Goal: Entertainment & Leisure: Consume media (video, audio)

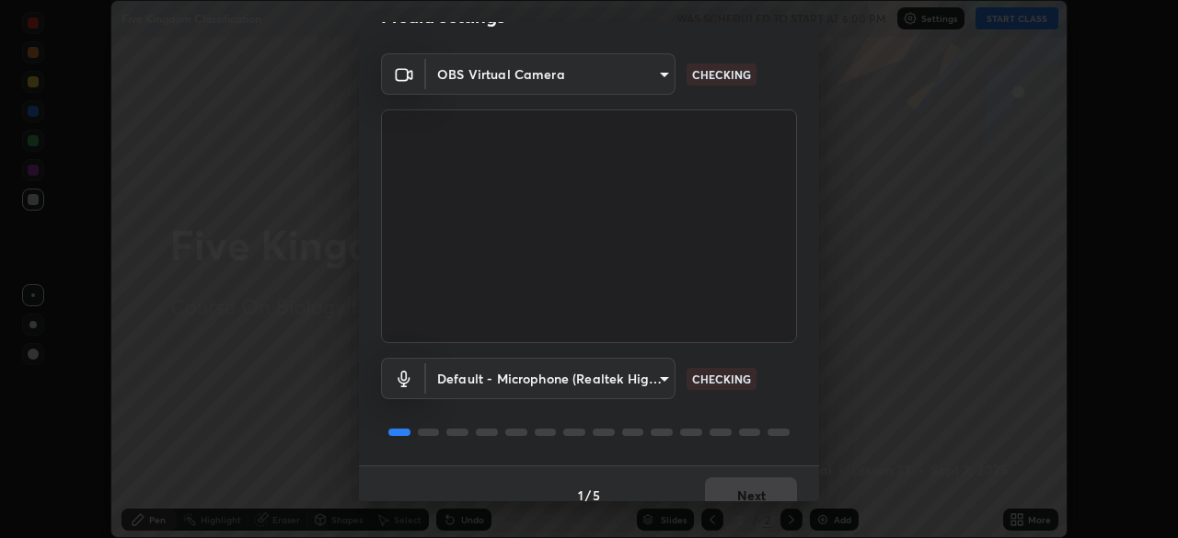
scroll to position [65, 0]
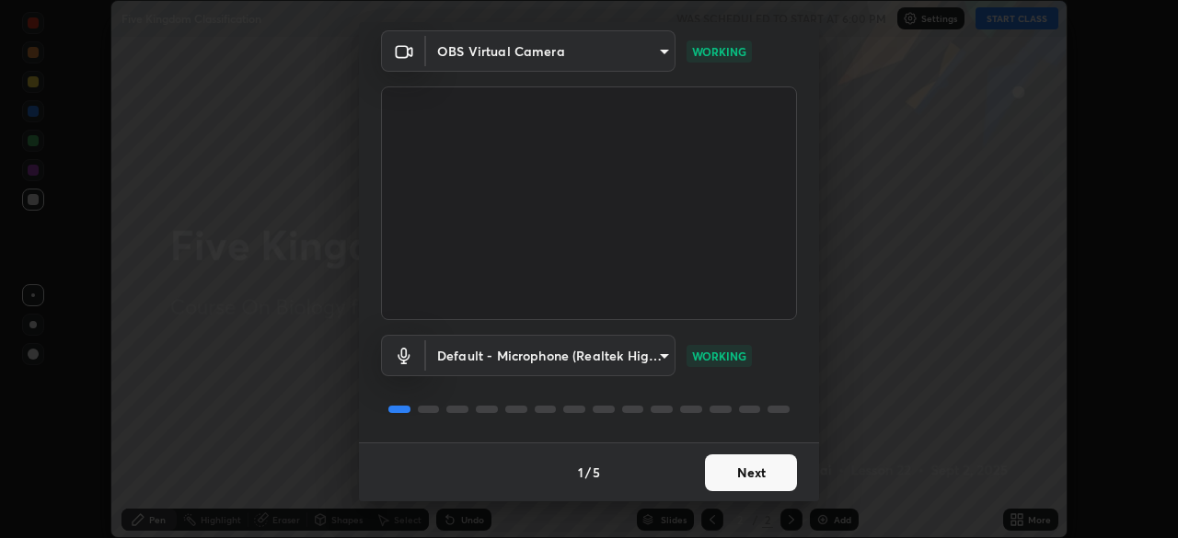
click at [765, 468] on button "Next" at bounding box center [751, 473] width 92 height 37
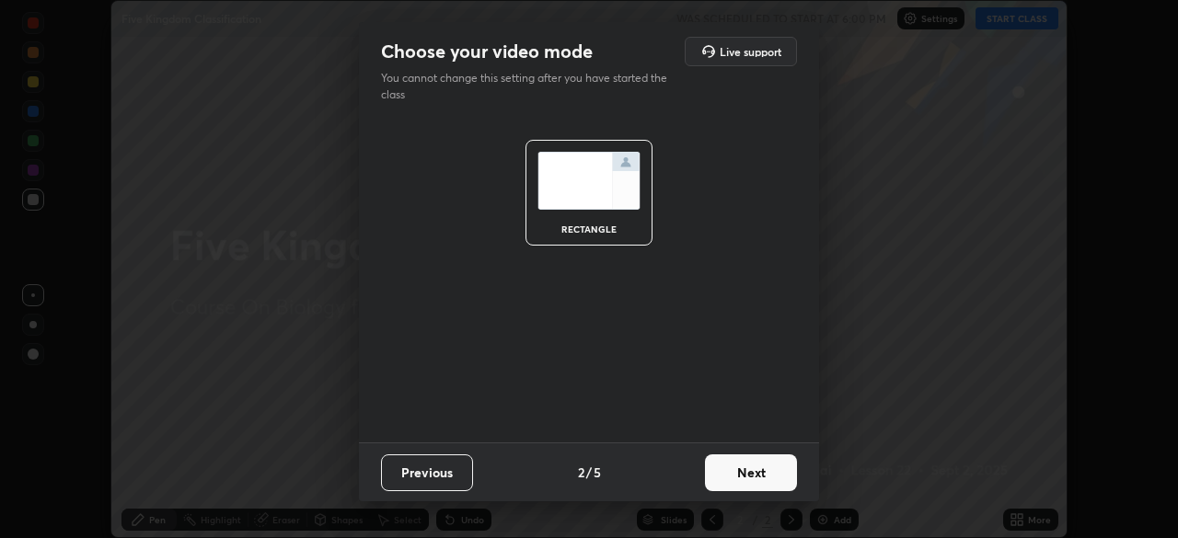
scroll to position [0, 0]
click at [765, 474] on button "Next" at bounding box center [751, 473] width 92 height 37
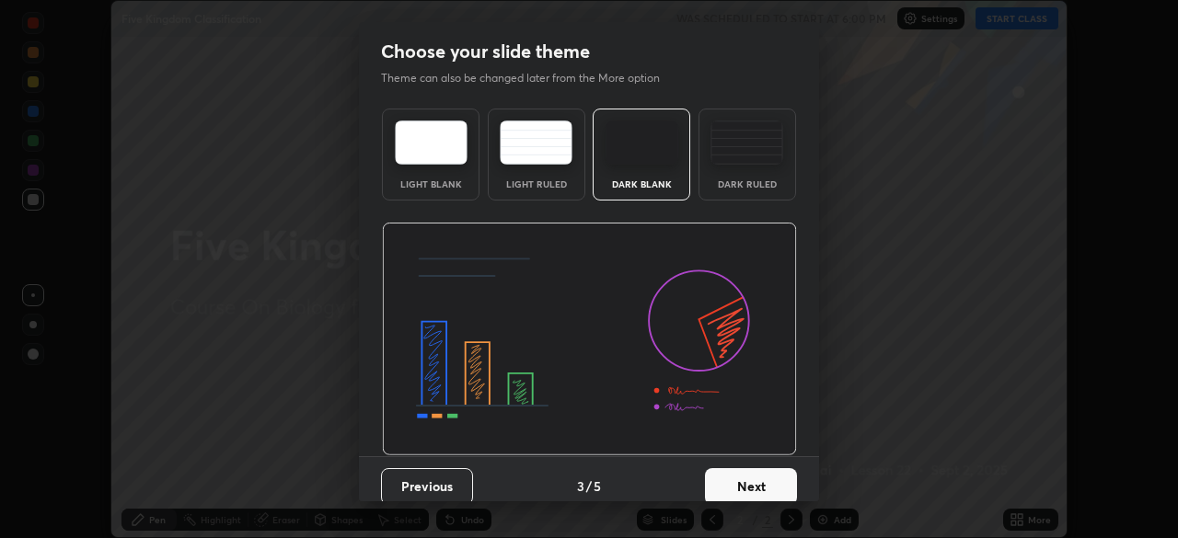
click at [771, 478] on button "Next" at bounding box center [751, 486] width 92 height 37
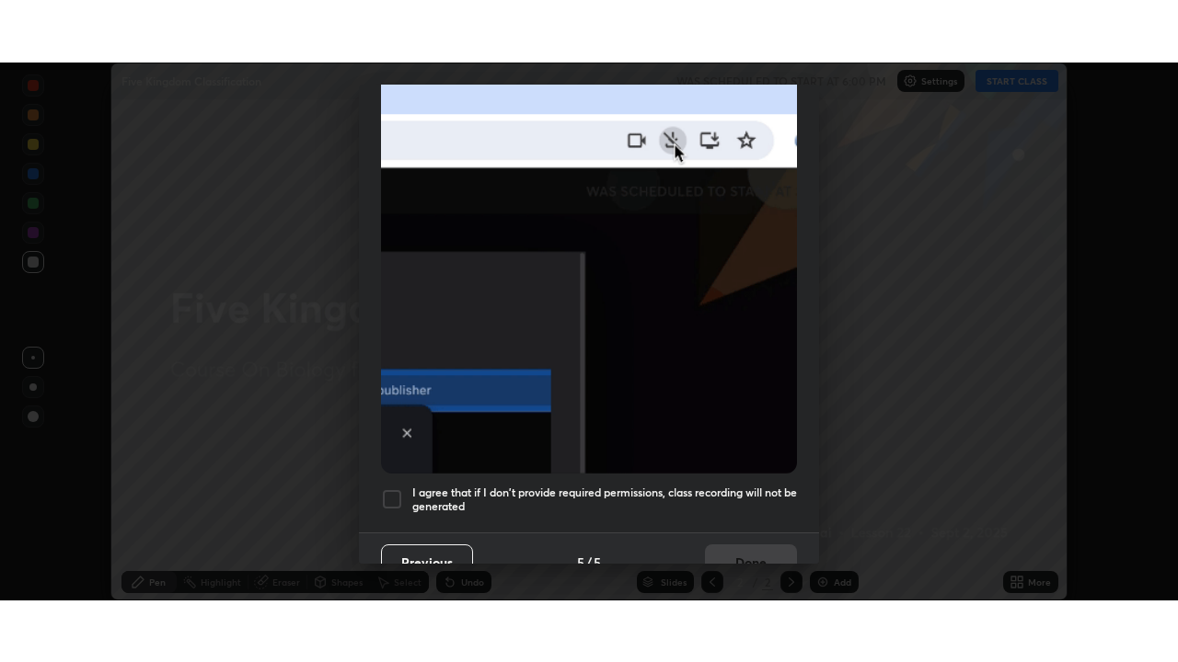
scroll to position [441, 0]
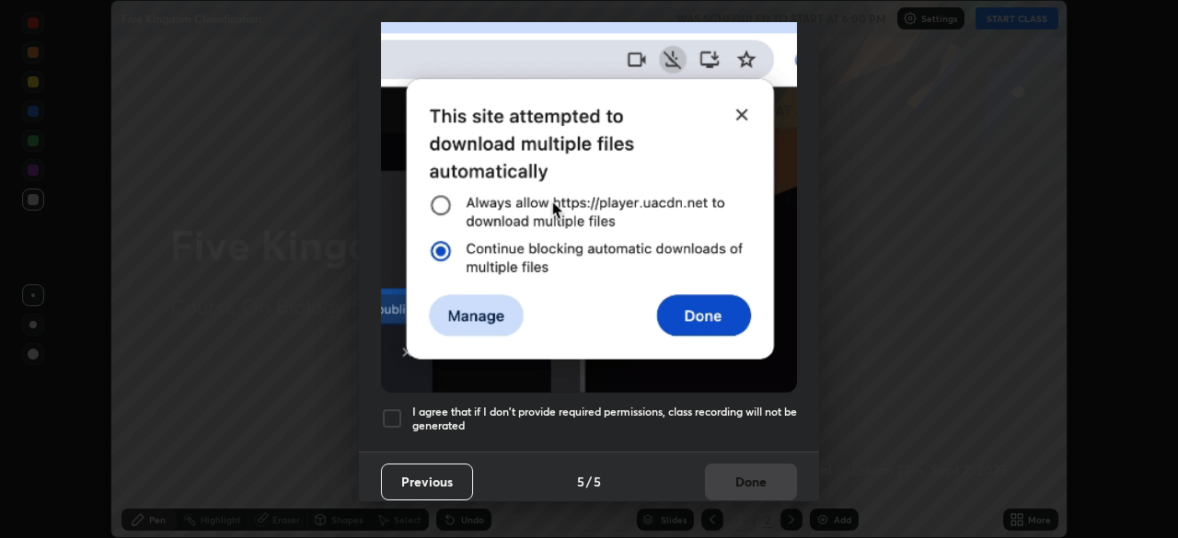
click at [767, 407] on h5 "I agree that if I don't provide required permissions, class recording will not …" at bounding box center [604, 419] width 385 height 29
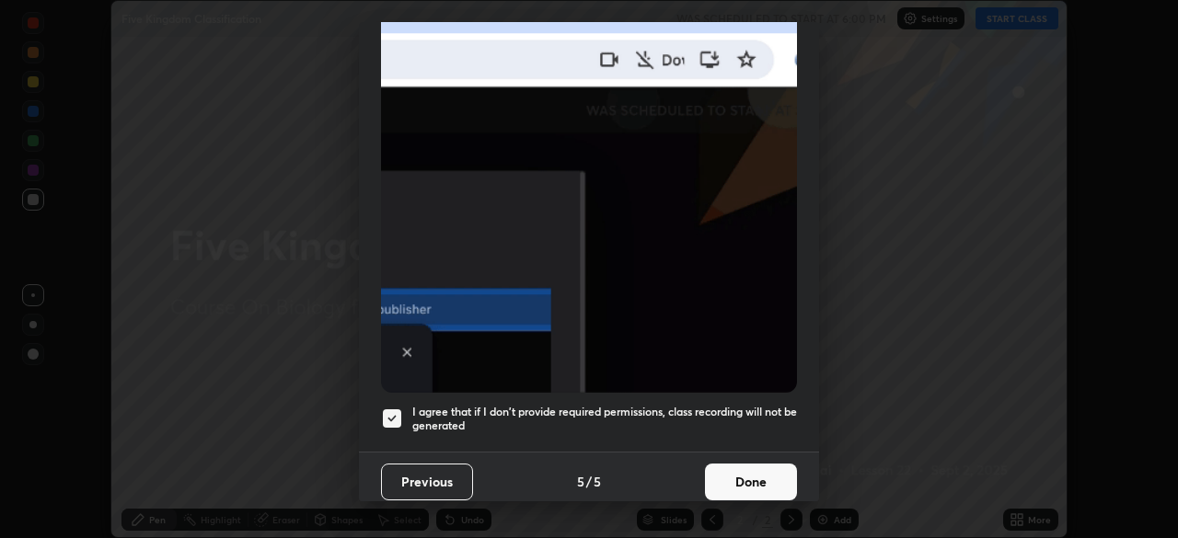
click at [761, 470] on button "Done" at bounding box center [751, 482] width 92 height 37
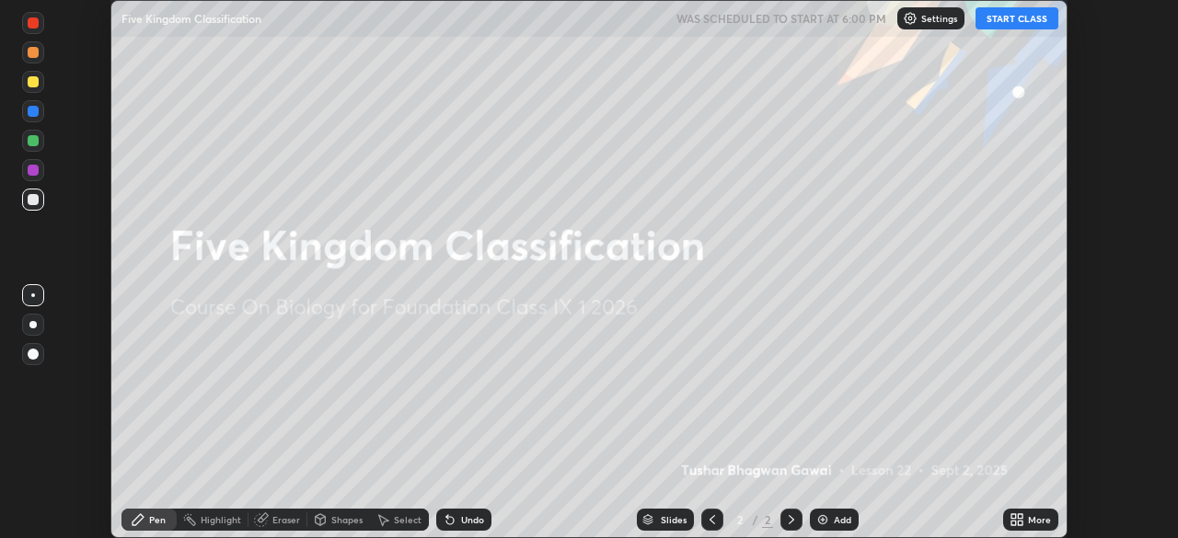
click at [1029, 518] on div "More" at bounding box center [1039, 519] width 23 height 9
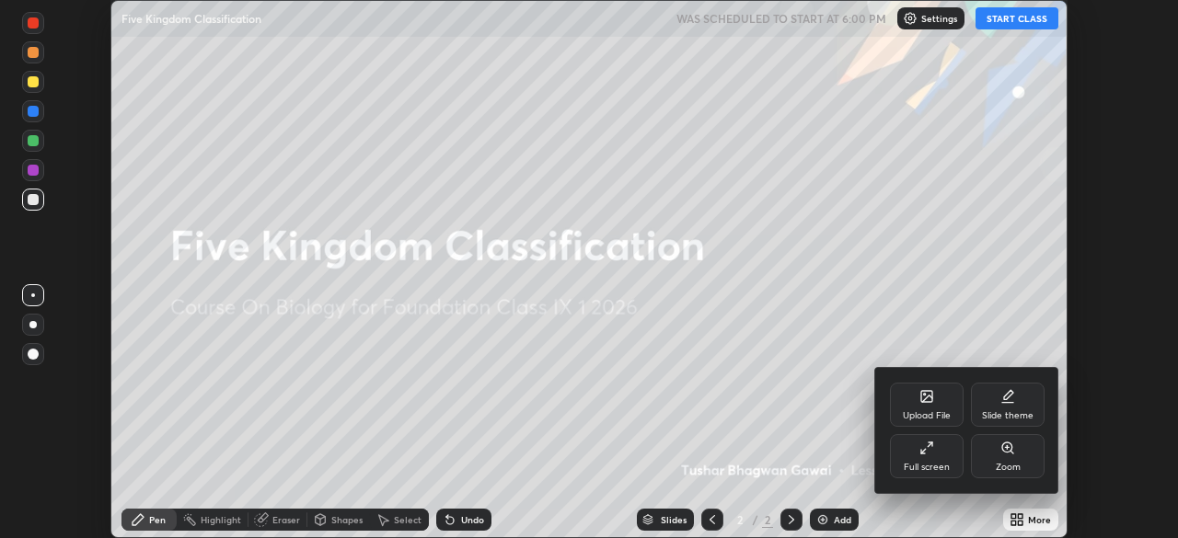
click at [941, 469] on div "Full screen" at bounding box center [927, 467] width 46 height 9
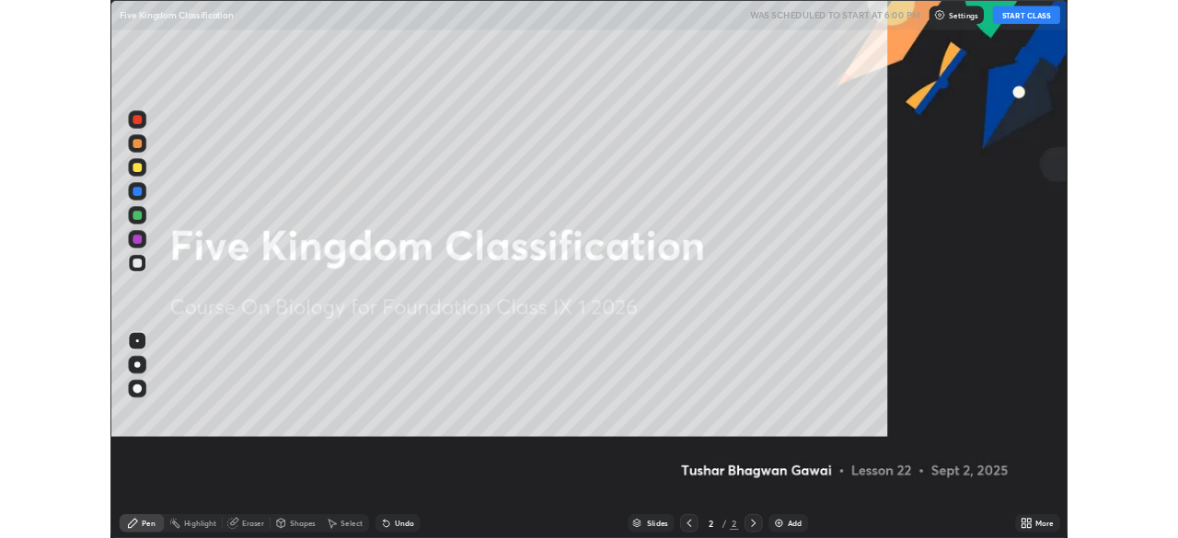
scroll to position [662, 1178]
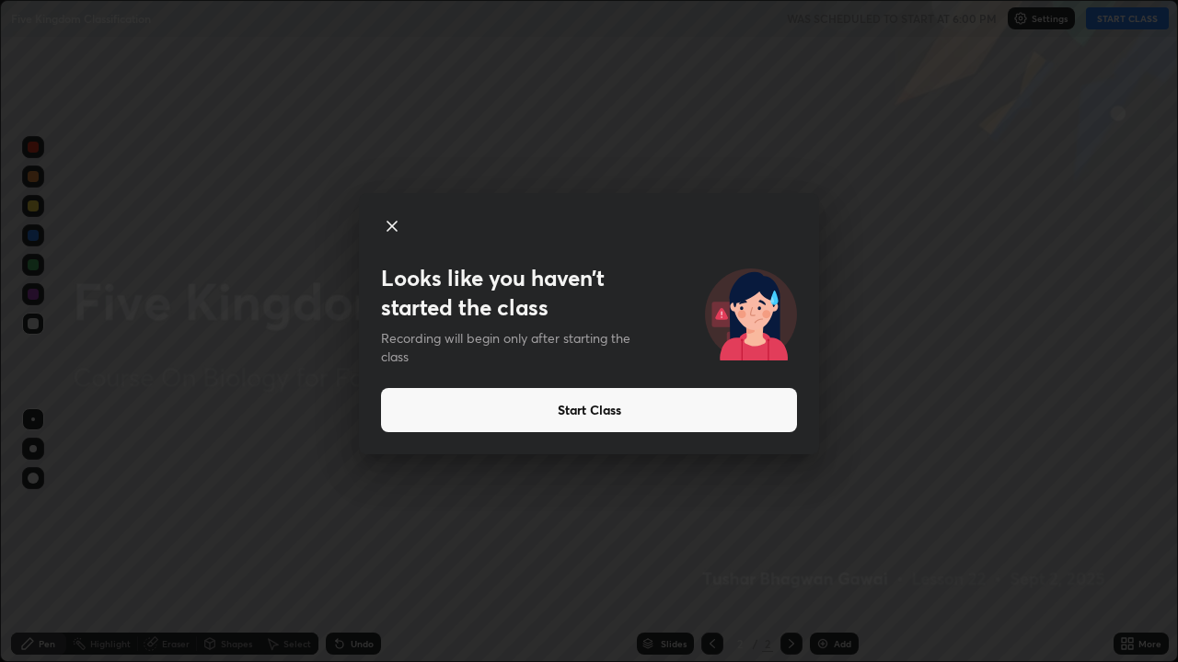
click at [409, 420] on button "Start Class" at bounding box center [589, 410] width 416 height 44
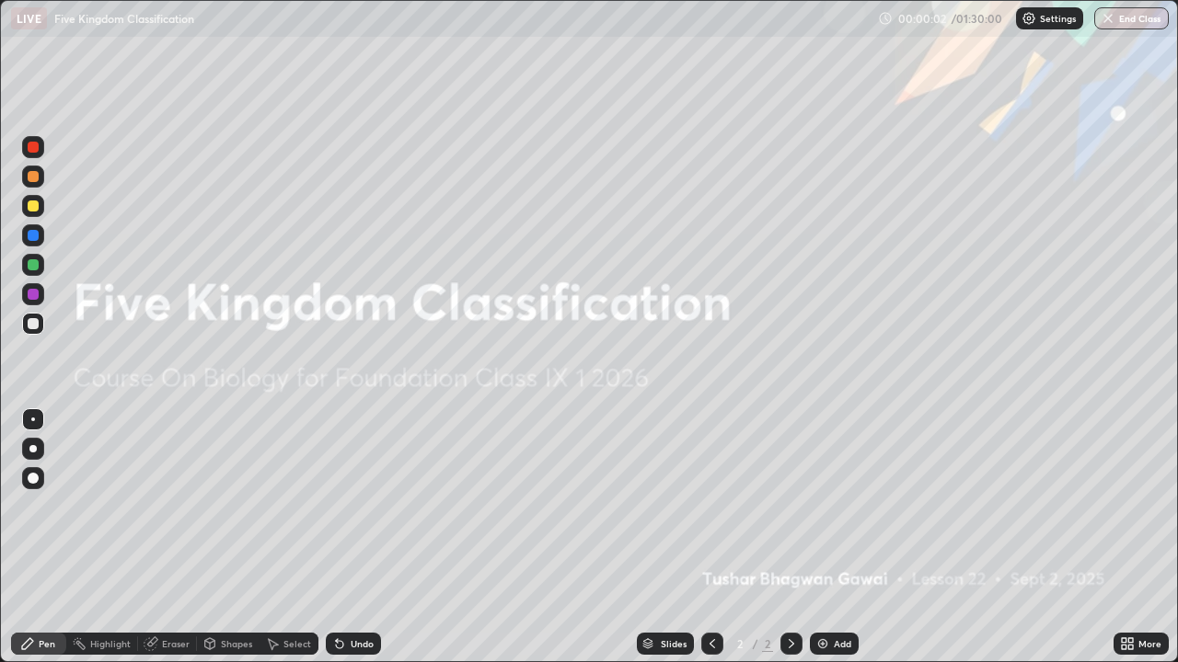
click at [848, 537] on div "Add" at bounding box center [842, 643] width 17 height 9
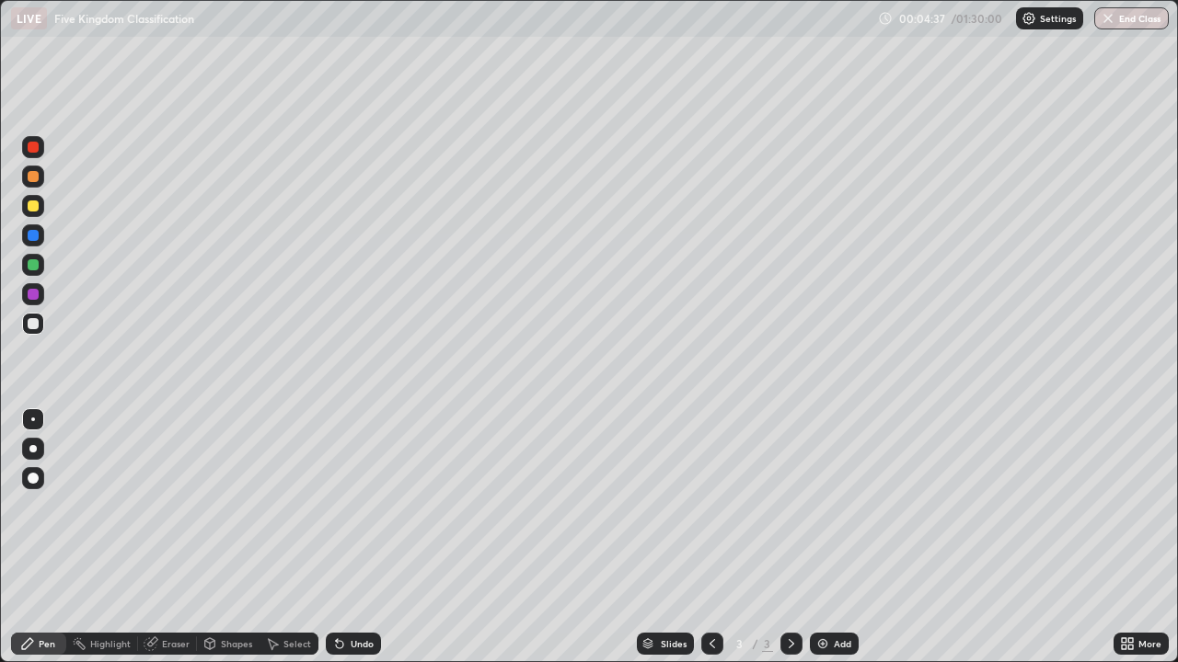
click at [834, 537] on div "Add" at bounding box center [834, 644] width 49 height 22
click at [37, 268] on div at bounding box center [33, 264] width 11 height 11
click at [34, 325] on div at bounding box center [33, 323] width 11 height 11
click at [40, 210] on div at bounding box center [33, 206] width 22 height 22
click at [34, 236] on div at bounding box center [33, 235] width 11 height 11
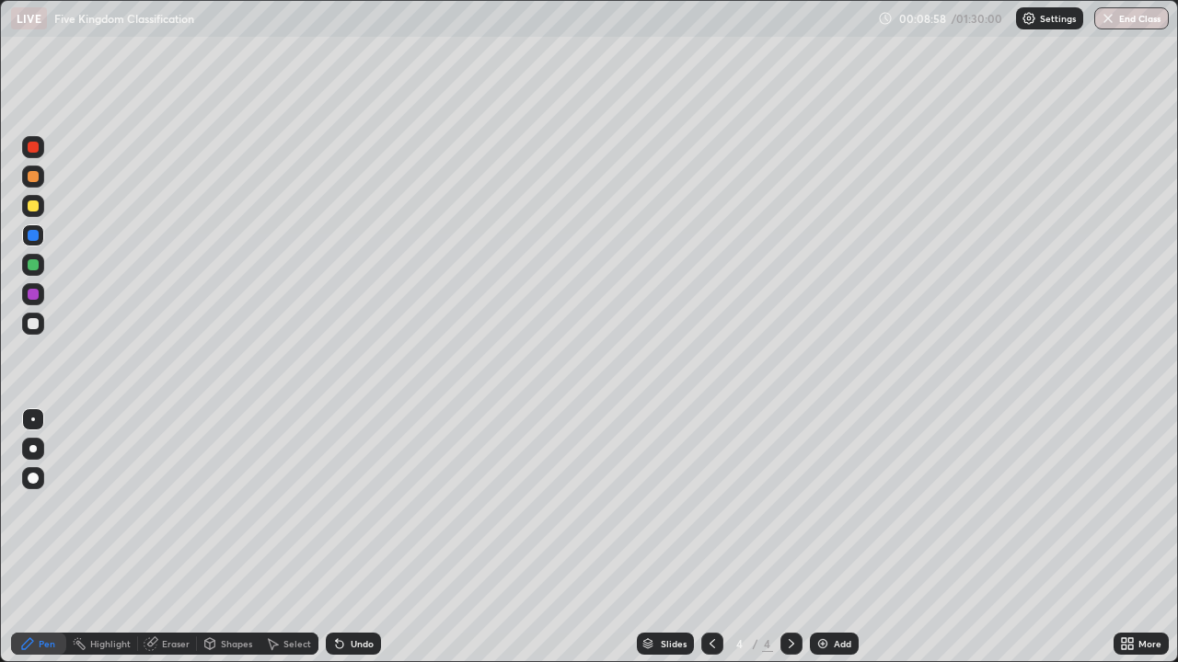
click at [40, 261] on div at bounding box center [33, 265] width 22 height 22
click at [41, 176] on div at bounding box center [33, 177] width 22 height 22
click at [826, 537] on div "Add" at bounding box center [834, 644] width 49 height 22
click at [35, 207] on div at bounding box center [33, 206] width 11 height 11
click at [34, 204] on div at bounding box center [33, 206] width 11 height 11
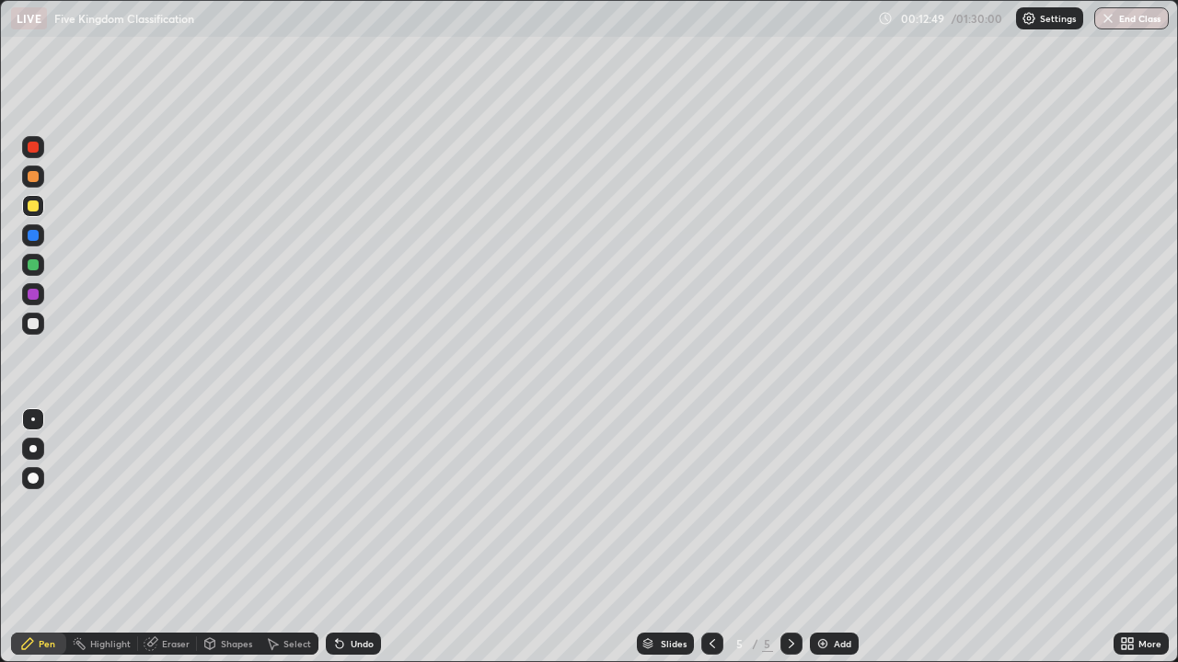
click at [34, 328] on div at bounding box center [33, 323] width 11 height 11
click at [34, 179] on div at bounding box center [33, 176] width 11 height 11
click at [33, 207] on div at bounding box center [33, 206] width 11 height 11
click at [33, 184] on div at bounding box center [33, 177] width 22 height 22
click at [40, 203] on div at bounding box center [33, 206] width 22 height 22
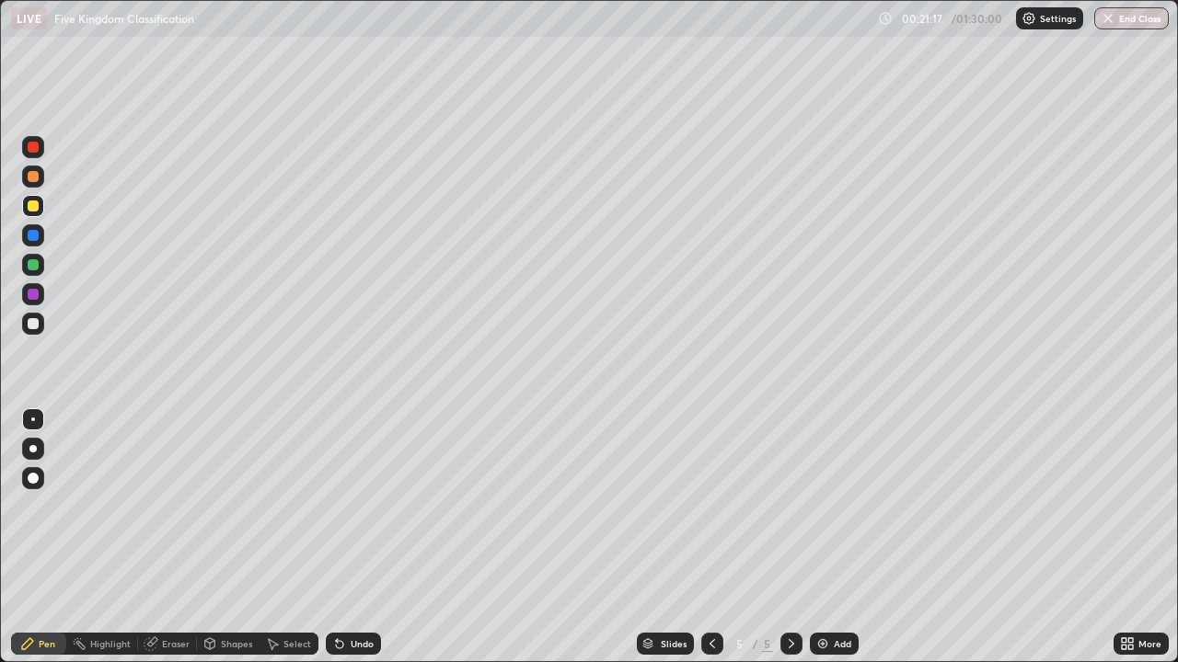
click at [34, 178] on div at bounding box center [33, 176] width 11 height 11
click at [710, 537] on icon at bounding box center [712, 644] width 15 height 15
click at [787, 537] on icon at bounding box center [791, 644] width 15 height 15
click at [824, 537] on img at bounding box center [822, 644] width 15 height 15
click at [34, 324] on div at bounding box center [33, 323] width 11 height 11
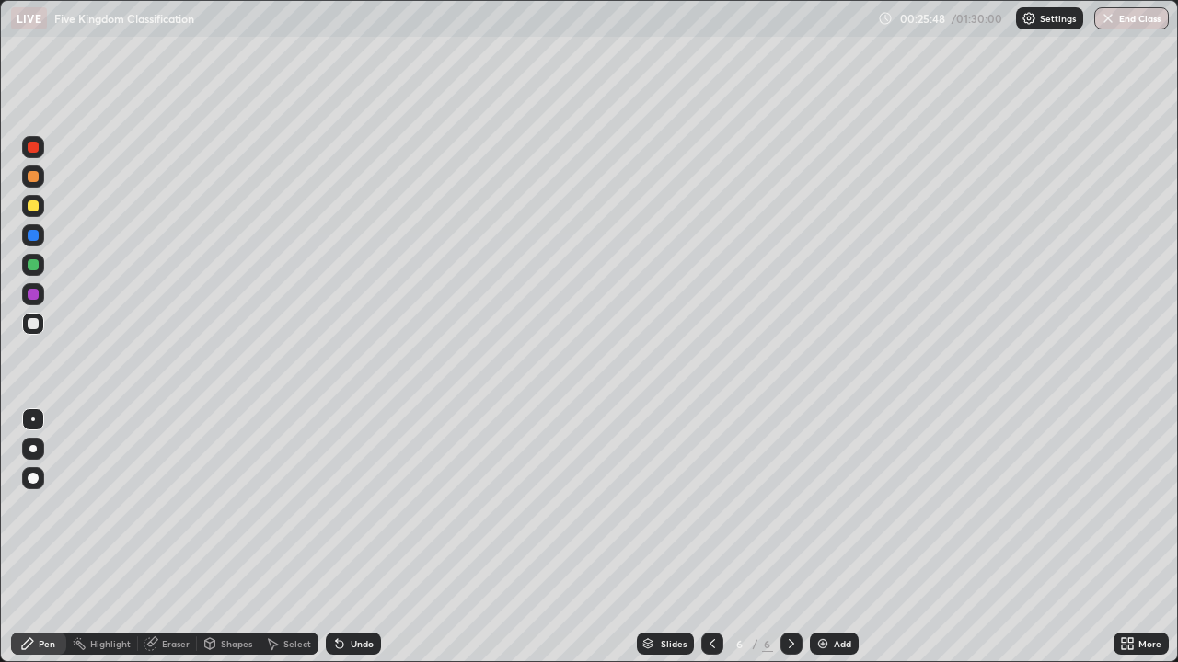
click at [363, 537] on div "Undo" at bounding box center [362, 643] width 23 height 9
click at [360, 537] on div "Undo" at bounding box center [353, 644] width 55 height 22
click at [358, 537] on div "Undo" at bounding box center [353, 644] width 55 height 22
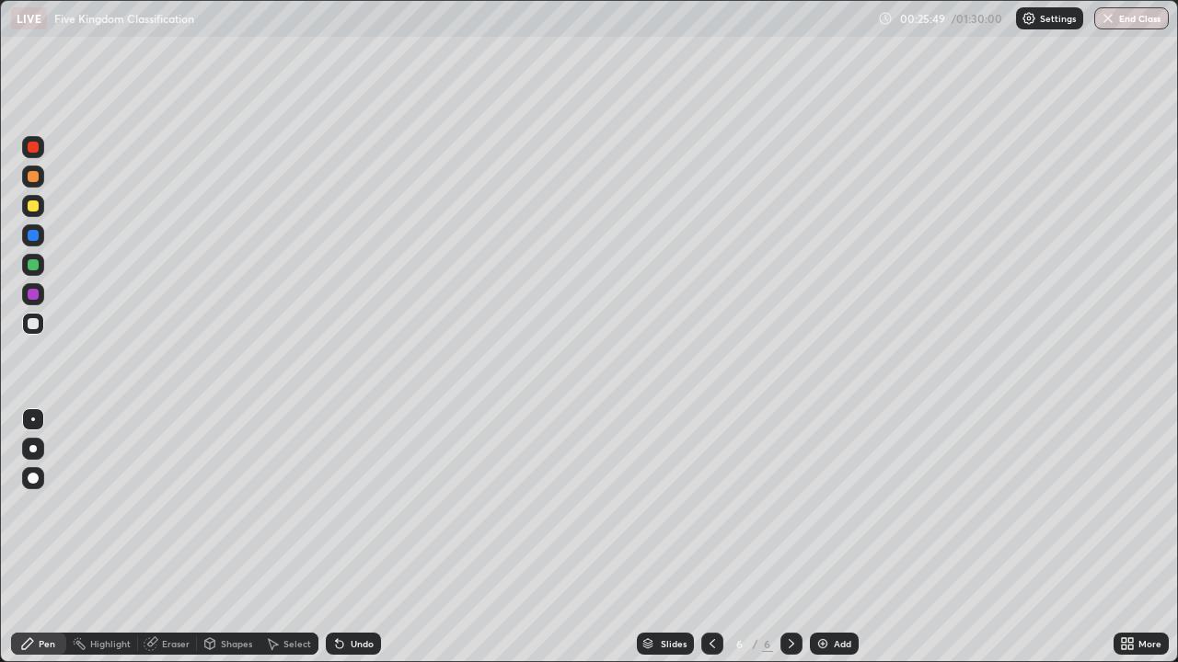
click at [355, 537] on div "Undo" at bounding box center [353, 644] width 55 height 22
click at [354, 537] on div "Undo" at bounding box center [353, 644] width 55 height 22
click at [358, 537] on div "Undo" at bounding box center [353, 644] width 55 height 22
click at [359, 537] on div "Undo" at bounding box center [353, 644] width 55 height 22
click at [834, 537] on div "Add" at bounding box center [842, 643] width 17 height 9
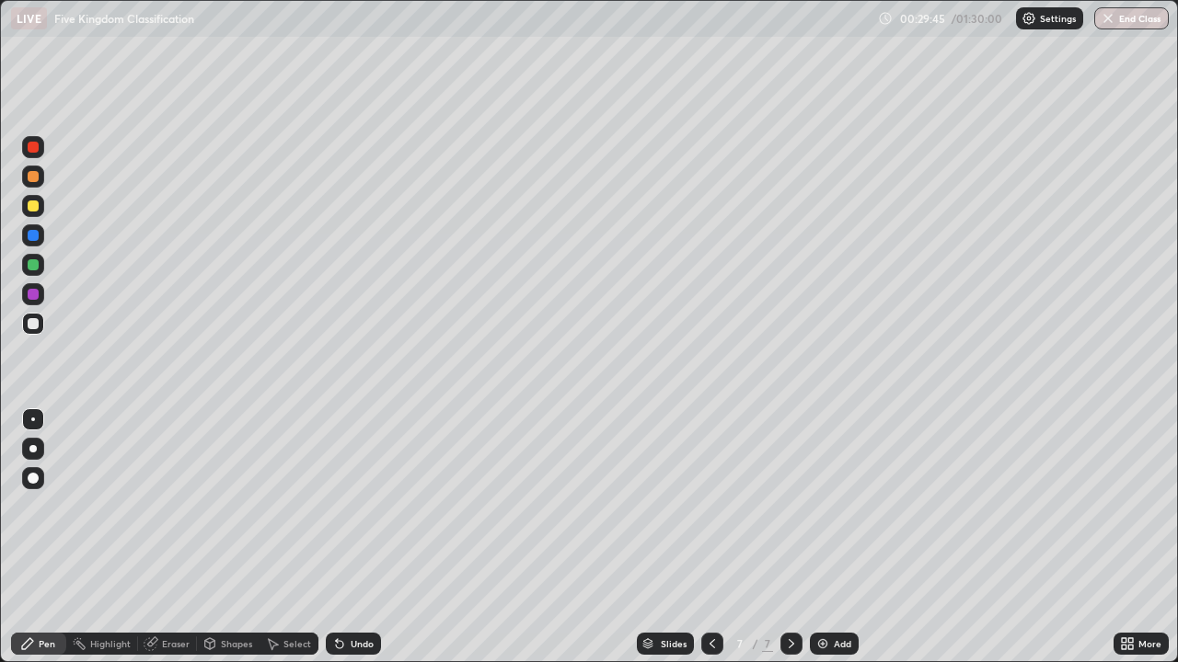
click at [348, 537] on div "Undo" at bounding box center [353, 644] width 55 height 22
click at [352, 537] on div "Undo" at bounding box center [353, 644] width 55 height 22
click at [1123, 537] on icon at bounding box center [1124, 647] width 5 height 5
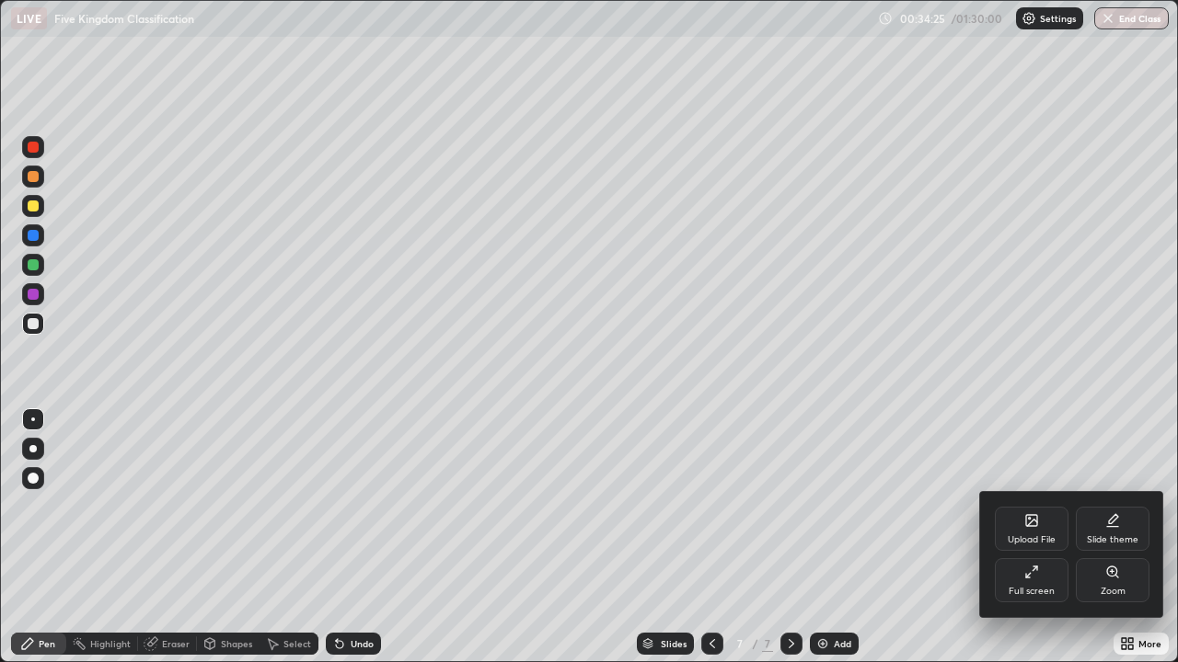
click at [1038, 537] on div "Full screen" at bounding box center [1032, 580] width 74 height 44
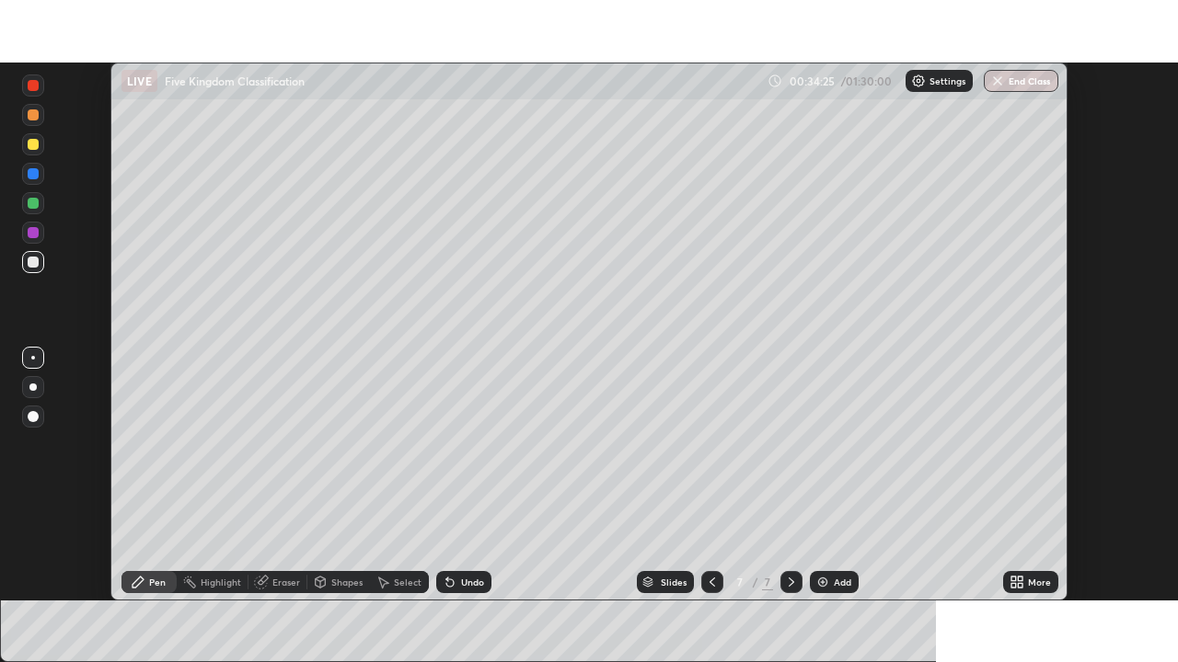
scroll to position [91469, 90829]
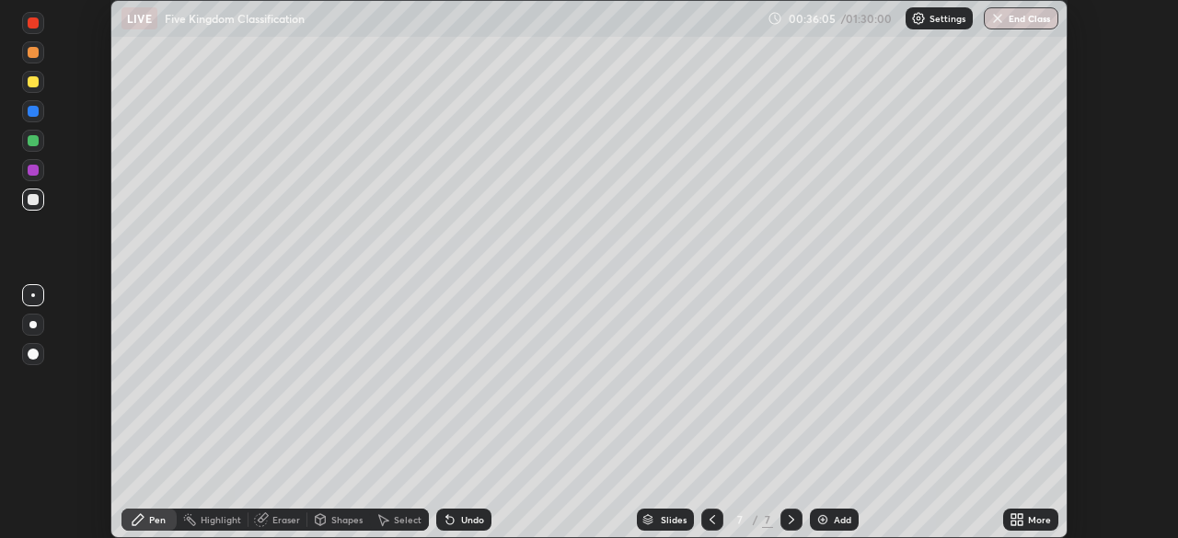
click at [1027, 520] on div "More" at bounding box center [1030, 520] width 55 height 22
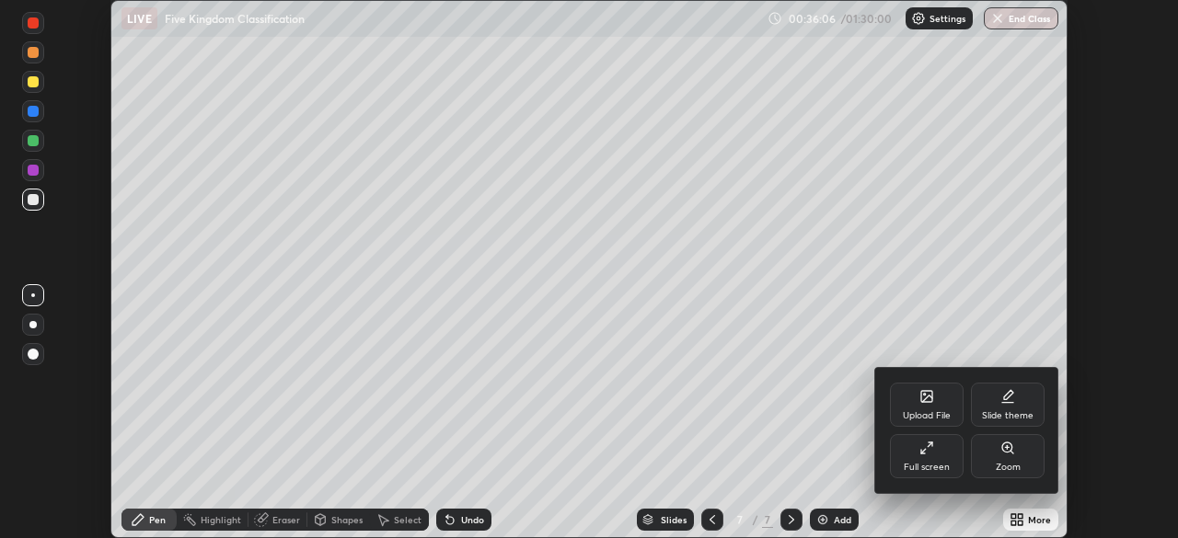
click at [937, 466] on div "Full screen" at bounding box center [927, 467] width 46 height 9
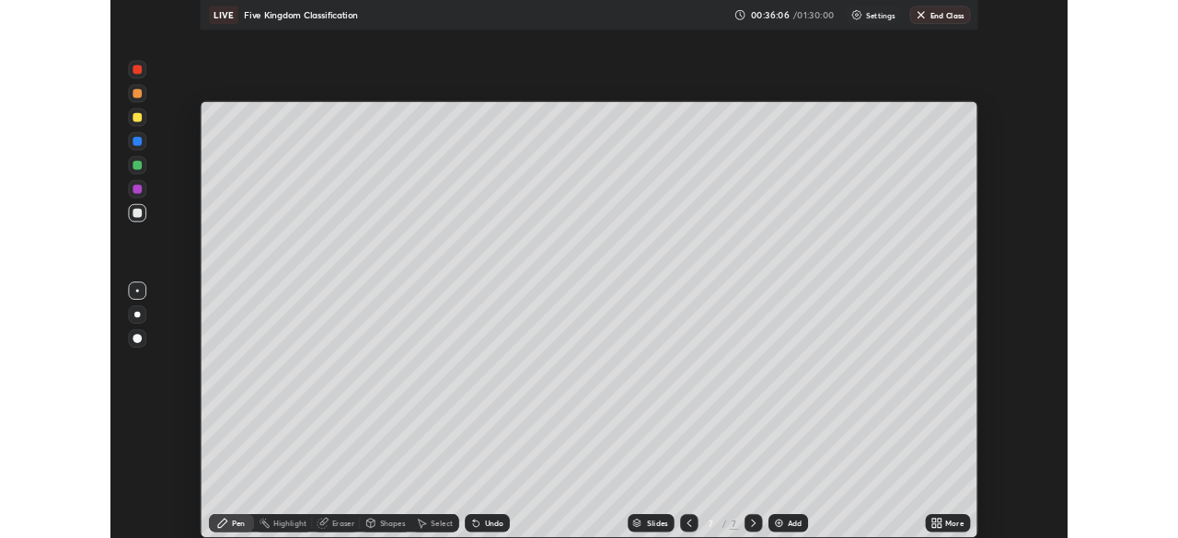
scroll to position [662, 1178]
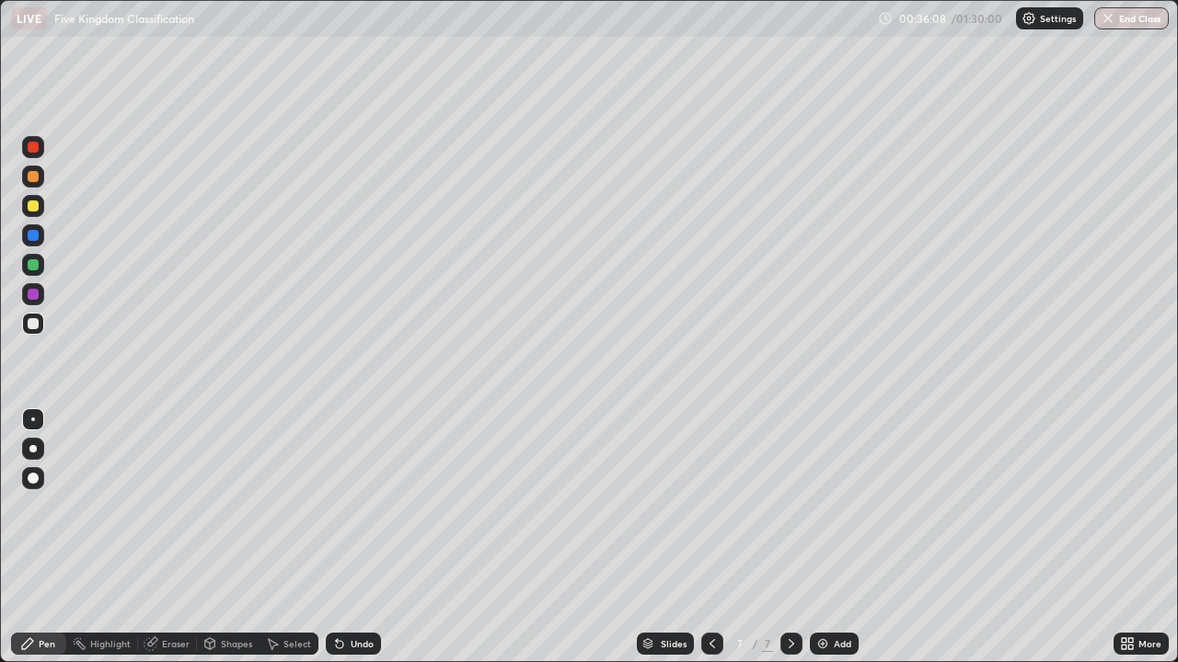
click at [834, 537] on div "Add" at bounding box center [842, 643] width 17 height 9
click at [37, 261] on div at bounding box center [33, 264] width 11 height 11
click at [821, 537] on img at bounding box center [822, 644] width 15 height 15
click at [43, 321] on div at bounding box center [33, 324] width 22 height 22
click at [351, 537] on div "Undo" at bounding box center [362, 643] width 23 height 9
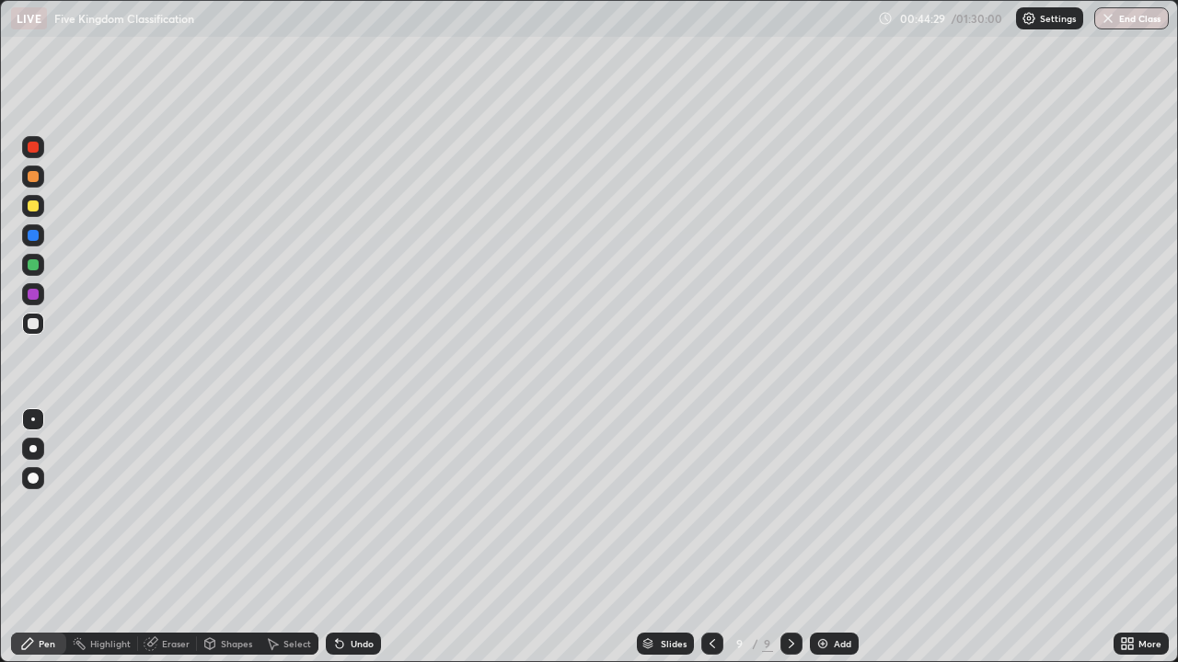
click at [38, 209] on div at bounding box center [33, 206] width 11 height 11
click at [710, 537] on icon at bounding box center [712, 644] width 15 height 15
click at [817, 537] on img at bounding box center [822, 644] width 15 height 15
click at [39, 331] on div at bounding box center [33, 324] width 22 height 22
click at [41, 210] on div at bounding box center [33, 206] width 22 height 22
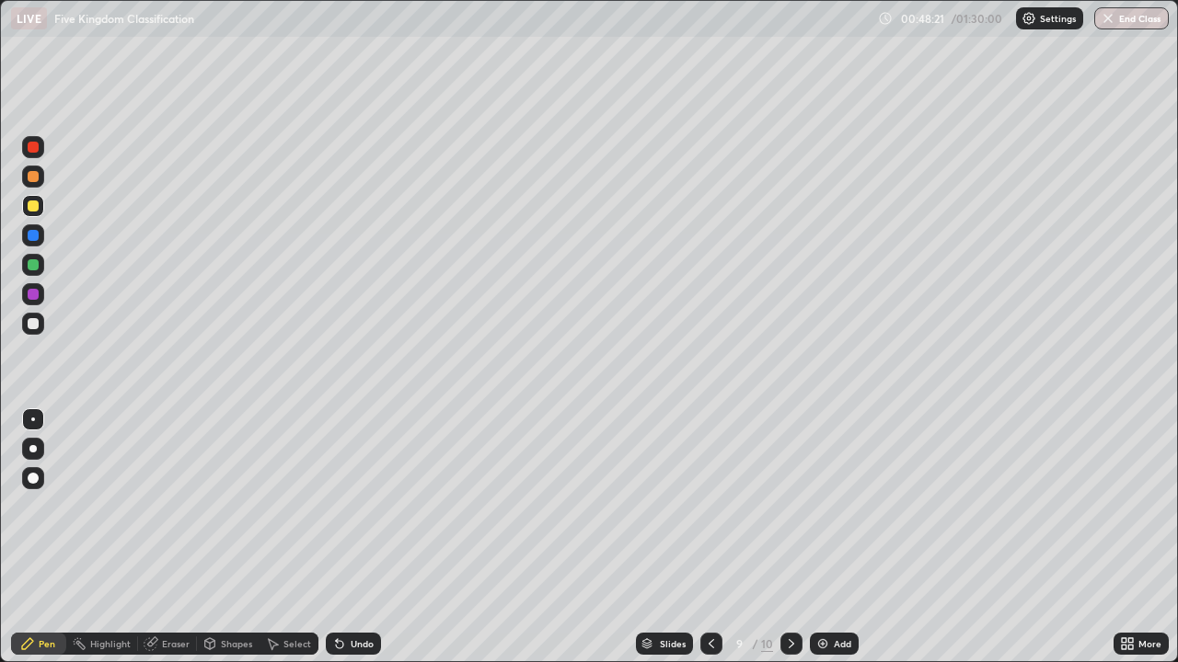
click at [338, 537] on icon at bounding box center [339, 644] width 7 height 7
click at [834, 537] on div "Add" at bounding box center [842, 643] width 17 height 9
click at [40, 322] on div at bounding box center [33, 324] width 22 height 22
click at [821, 537] on img at bounding box center [822, 644] width 15 height 15
click at [34, 206] on div at bounding box center [33, 206] width 11 height 11
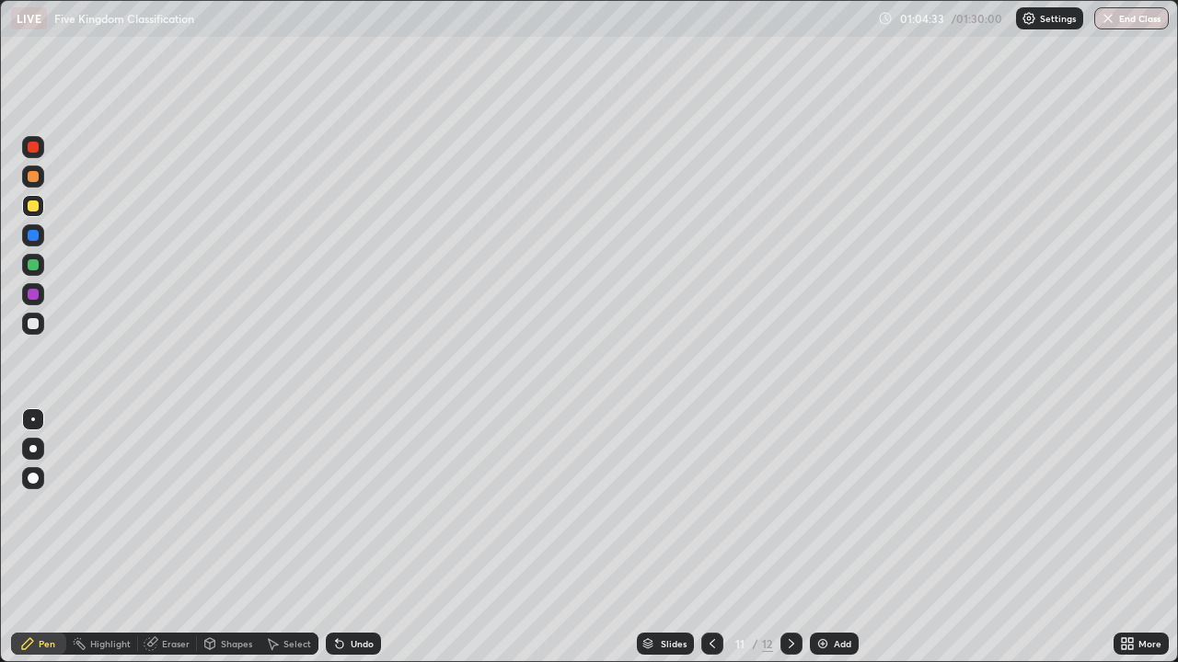
click at [34, 210] on div at bounding box center [33, 206] width 11 height 11
click at [36, 178] on div at bounding box center [33, 176] width 11 height 11
click at [34, 324] on div at bounding box center [33, 323] width 11 height 11
click at [38, 206] on div at bounding box center [33, 206] width 11 height 11
click at [824, 537] on img at bounding box center [822, 644] width 15 height 15
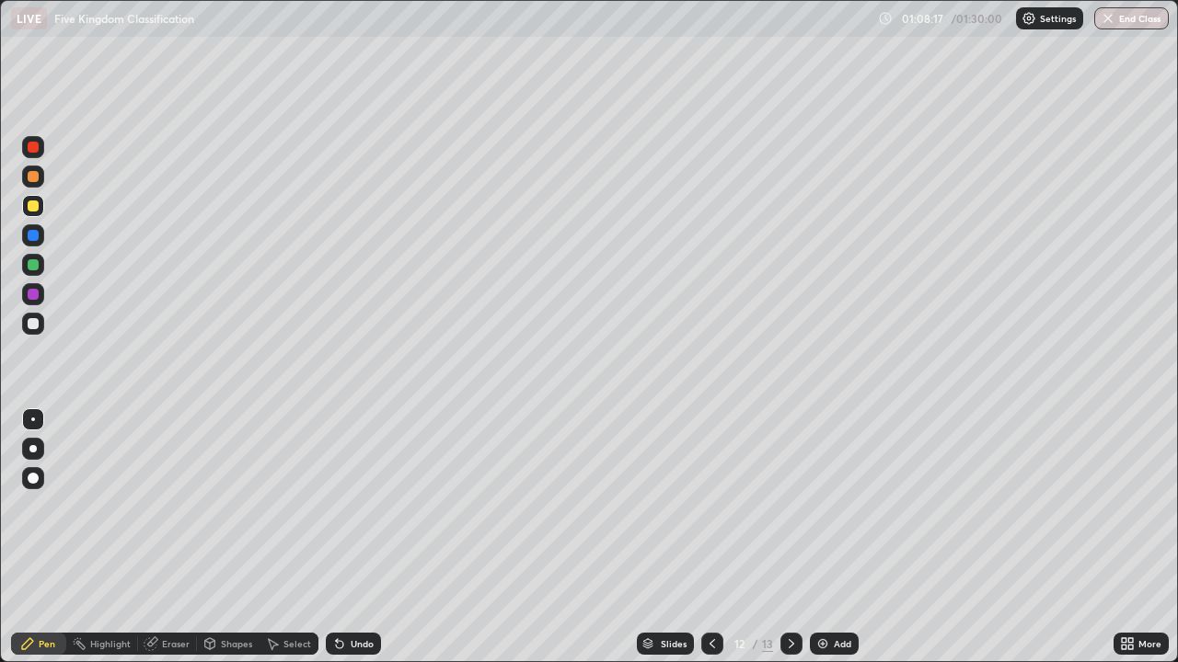
click at [34, 324] on div at bounding box center [33, 323] width 11 height 11
click at [28, 206] on div at bounding box center [33, 206] width 11 height 11
click at [38, 326] on div at bounding box center [33, 323] width 11 height 11
click at [36, 265] on div at bounding box center [33, 264] width 11 height 11
click at [34, 236] on div at bounding box center [33, 235] width 11 height 11
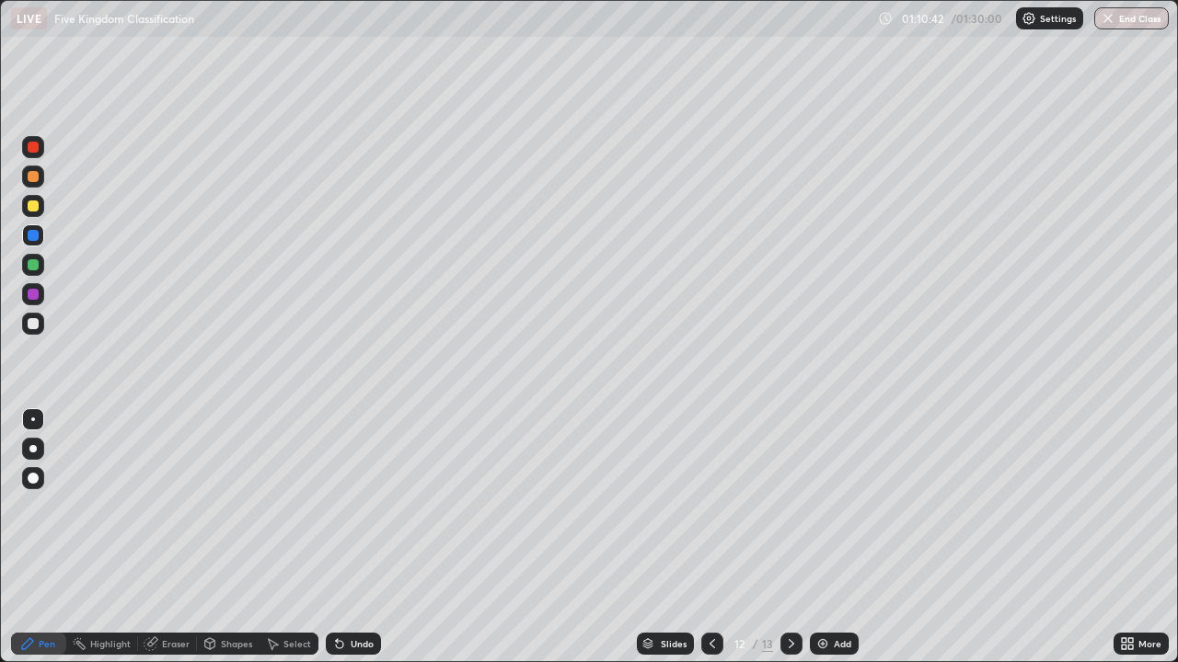
click at [36, 294] on div at bounding box center [33, 294] width 11 height 11
click at [38, 327] on div at bounding box center [33, 323] width 11 height 11
click at [1157, 537] on div "More" at bounding box center [1140, 644] width 55 height 22
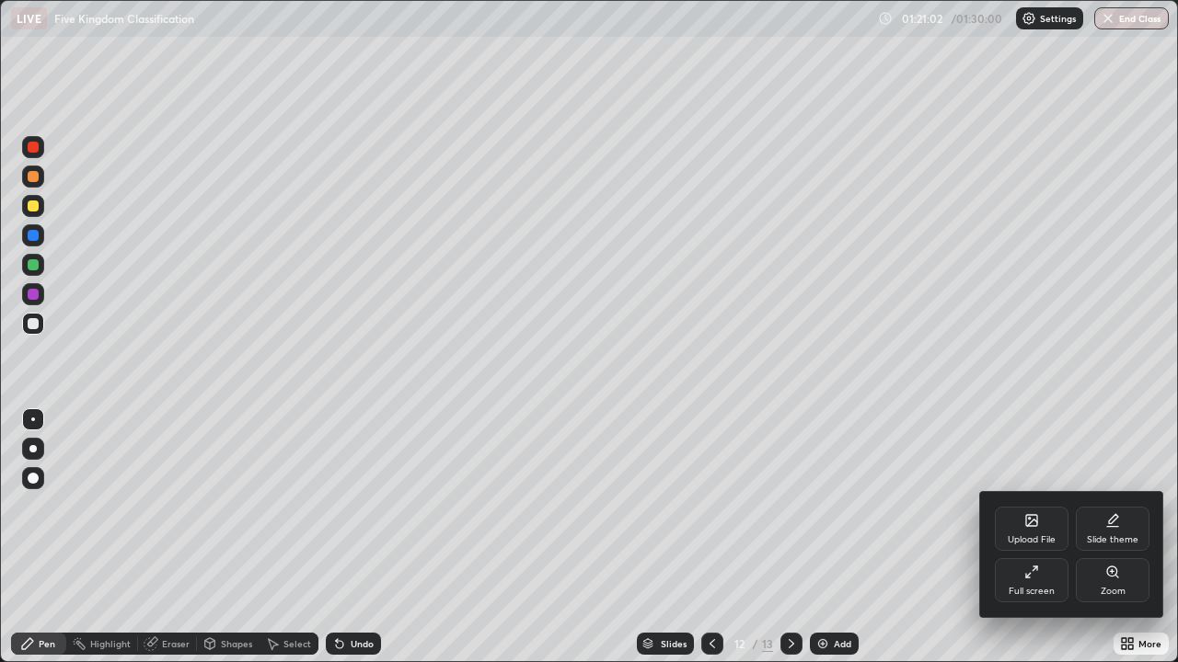
click at [1043, 537] on div "Full screen" at bounding box center [1031, 591] width 46 height 9
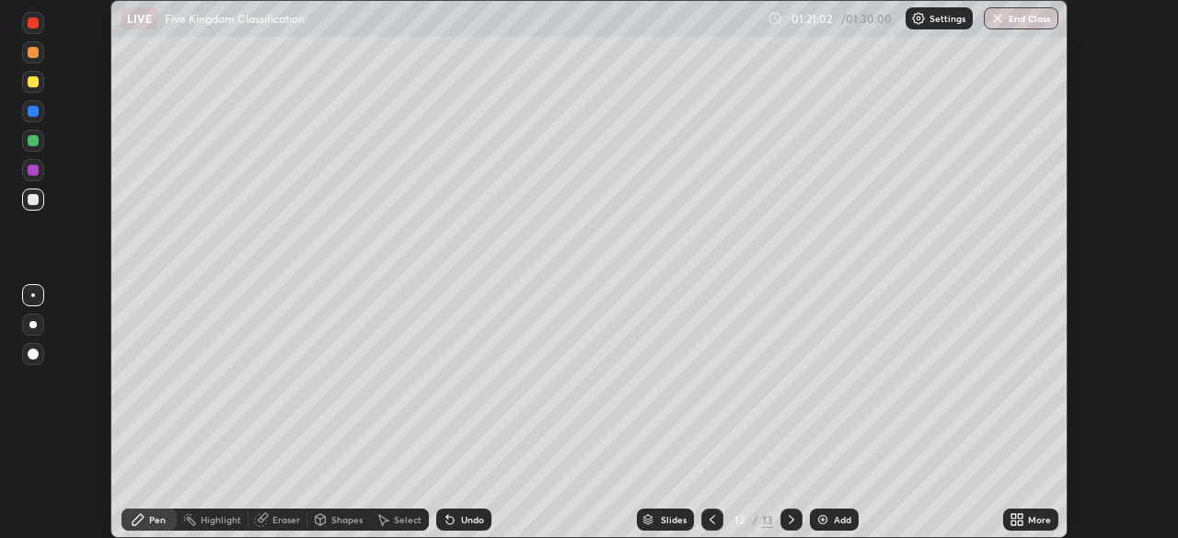
scroll to position [91469, 90829]
click at [1034, 17] on button "End Class" at bounding box center [1021, 18] width 75 height 22
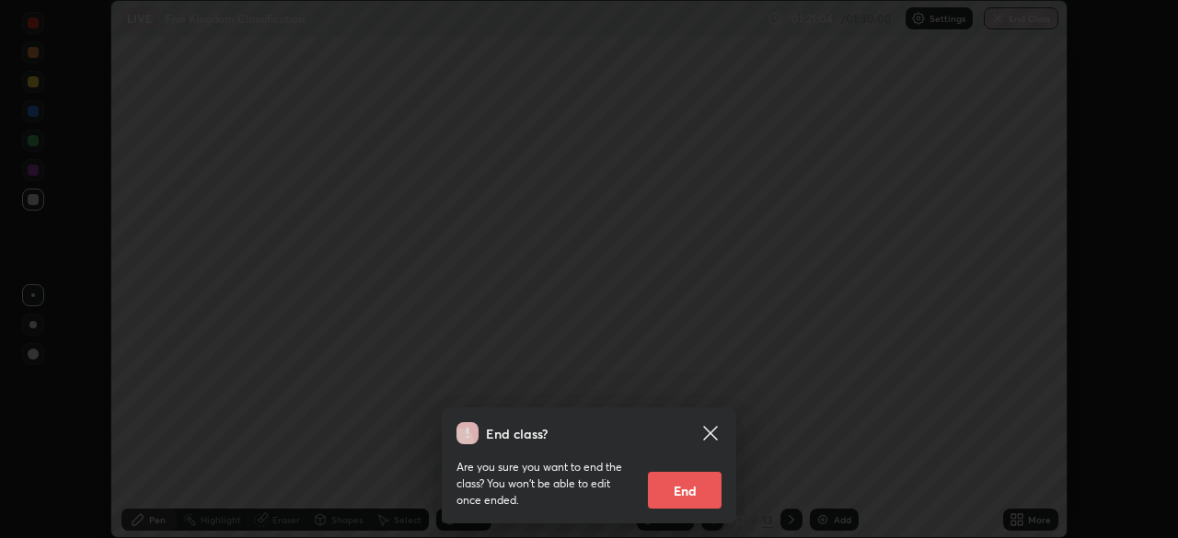
click at [711, 479] on button "End" at bounding box center [685, 490] width 74 height 37
